Goal: Information Seeking & Learning: Learn about a topic

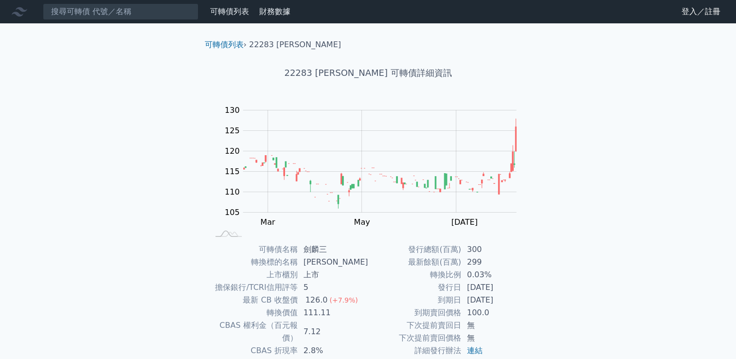
click at [687, 14] on link "登入／註冊" at bounding box center [701, 12] width 54 height 16
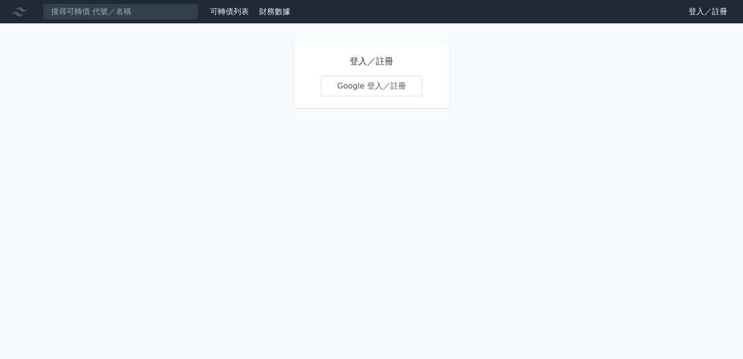
click at [385, 84] on link "Google 登入／註冊" at bounding box center [371, 86] width 101 height 20
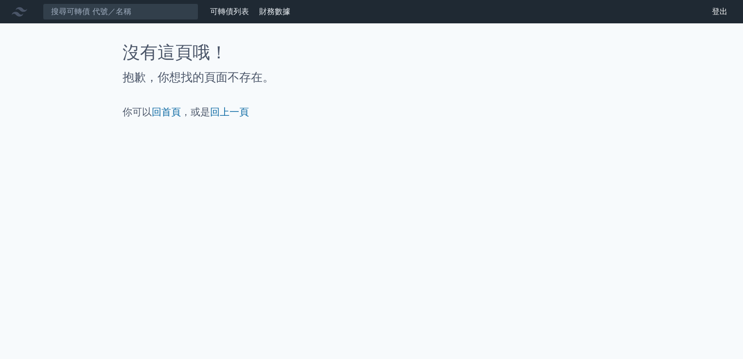
click at [232, 11] on link "可轉債列表" at bounding box center [229, 11] width 39 height 9
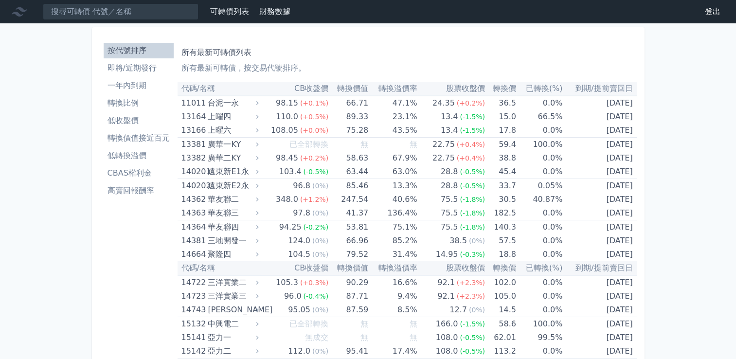
scroll to position [556, 0]
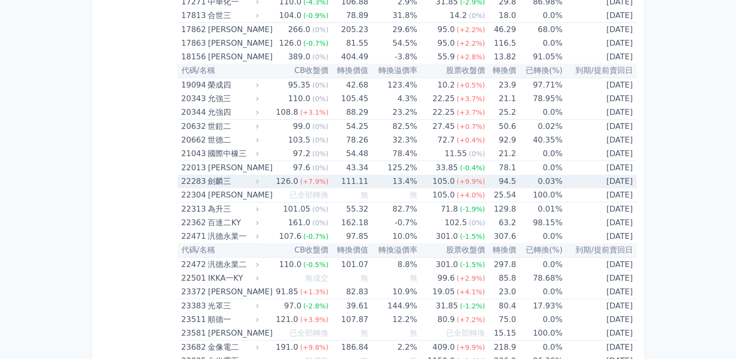
click at [370, 176] on td "13.4%" at bounding box center [392, 182] width 49 height 14
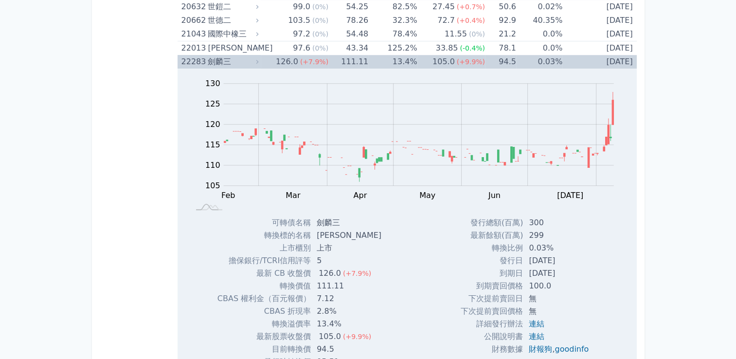
scroll to position [751, 0]
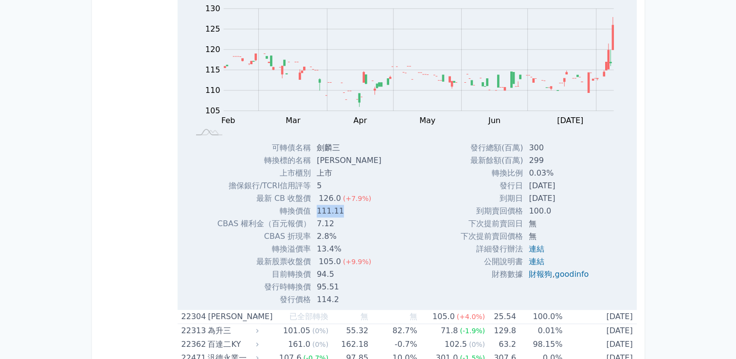
drag, startPoint x: 318, startPoint y: 211, endPoint x: 359, endPoint y: 209, distance: 40.9
click at [359, 209] on td "111.11" at bounding box center [350, 211] width 78 height 13
drag, startPoint x: 359, startPoint y: 209, endPoint x: 315, endPoint y: 207, distance: 44.3
click at [315, 207] on td "111.11" at bounding box center [350, 211] width 78 height 13
click at [346, 210] on td "111.11" at bounding box center [350, 211] width 78 height 13
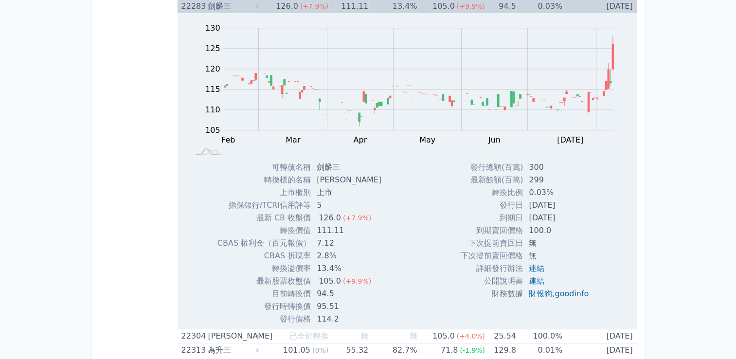
scroll to position [654, 0]
